Goal: Information Seeking & Learning: Learn about a topic

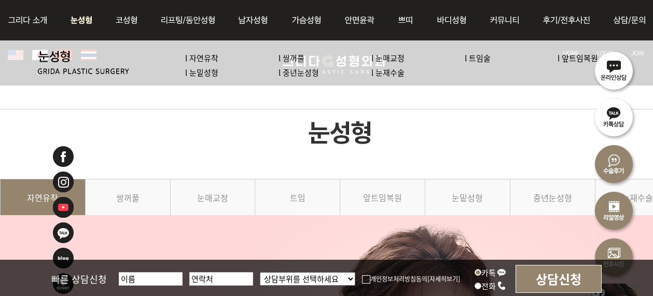
scroll to position [2229, 0]
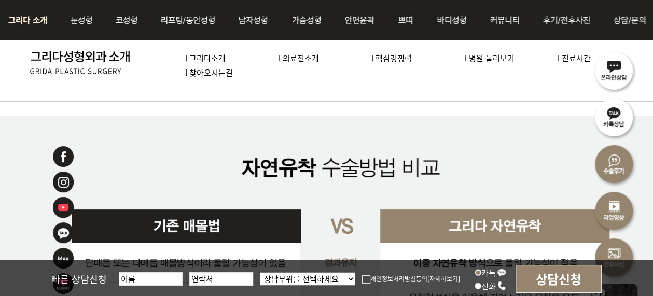
click at [38, 19] on img at bounding box center [31, 20] width 56 height 40
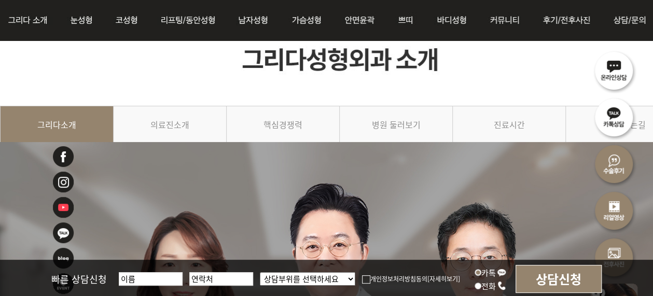
scroll to position [104, 0]
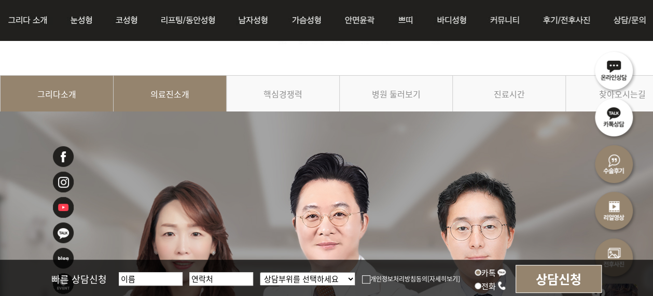
click at [187, 93] on link "의료진소개" at bounding box center [170, 98] width 113 height 47
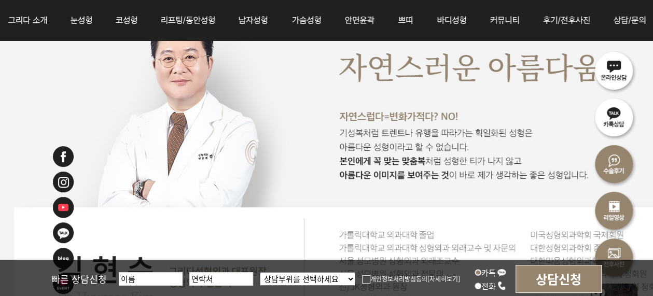
scroll to position [778, 0]
